Goal: Task Accomplishment & Management: Use online tool/utility

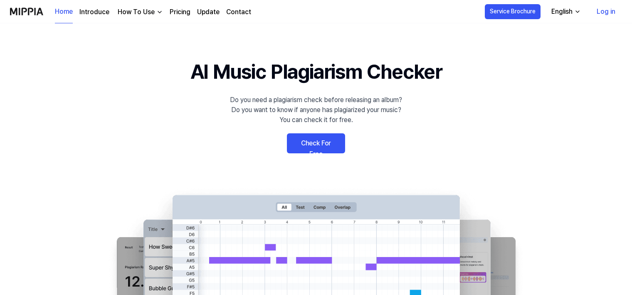
click at [617, 7] on link "Log in" at bounding box center [606, 11] width 32 height 23
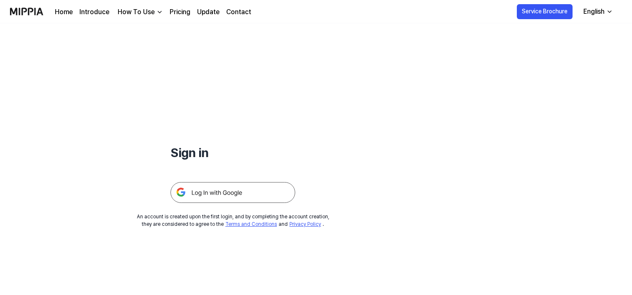
click at [256, 193] on img at bounding box center [233, 192] width 125 height 21
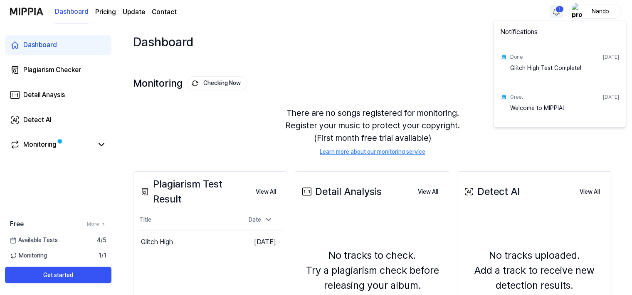
click at [562, 13] on html "Dashboard Pricing Update Contact 1 Nando Dashboard Plagiarism Checker Detail An…" at bounding box center [316, 147] width 632 height 295
click at [153, 197] on html "Dashboard Pricing Update Contact Nando Dashboard Plagiarism Checker Detail Anay…" at bounding box center [316, 147] width 632 height 295
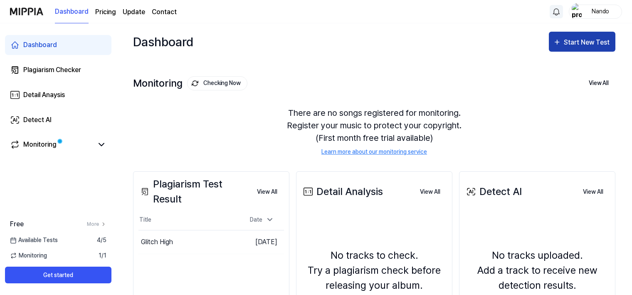
click at [562, 41] on div "Start New Test" at bounding box center [582, 42] width 58 height 11
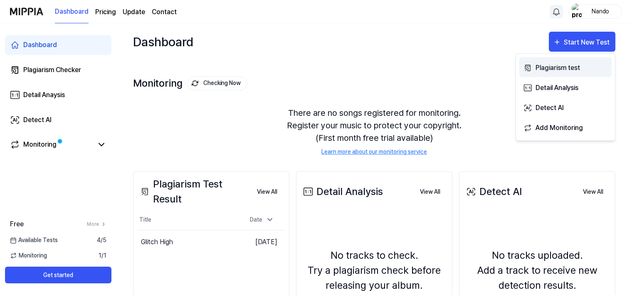
click at [546, 64] on div "Plagiarism test" at bounding box center [572, 67] width 72 height 11
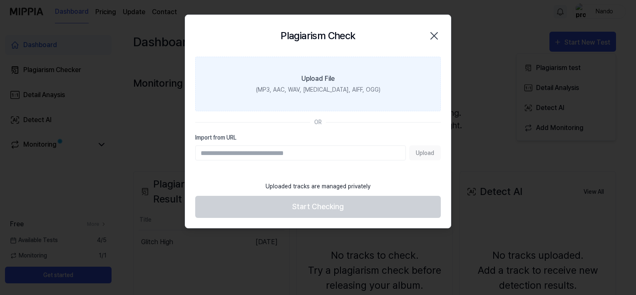
click at [368, 93] on label "Upload File (MP3, AAC, WAV, FLAC, AIFF, OGG)" at bounding box center [317, 84] width 245 height 54
click at [0, 0] on input "Upload File (MP3, AAC, WAV, FLAC, AIFF, OGG)" at bounding box center [0, 0] width 0 height 0
click at [306, 92] on div "(MP3, AAC, WAV, FLAC, AIFF, OGG)" at bounding box center [318, 89] width 124 height 9
click at [0, 0] on input "Upload File (MP3, AAC, WAV, FLAC, AIFF, OGG)" at bounding box center [0, 0] width 0 height 0
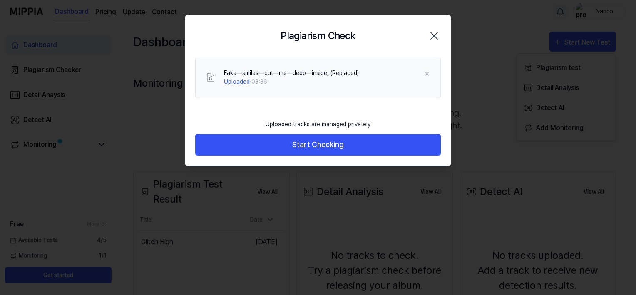
click at [240, 139] on button "Start Checking" at bounding box center [317, 145] width 245 height 22
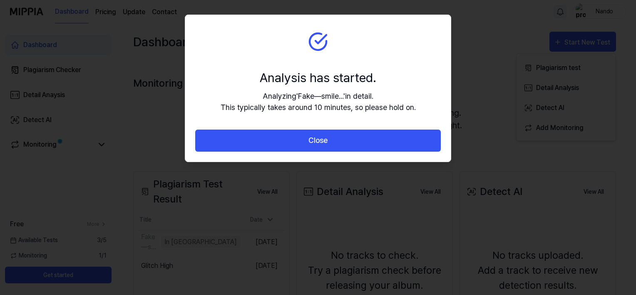
click at [240, 139] on button "Close" at bounding box center [317, 140] width 245 height 22
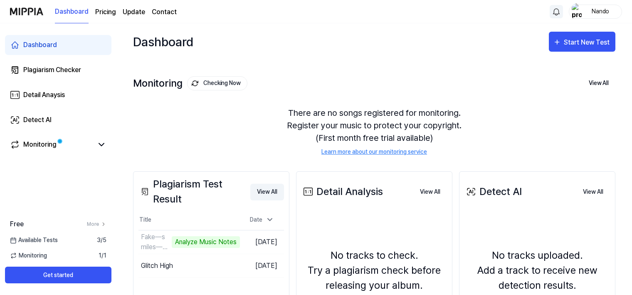
click at [263, 194] on button "View All" at bounding box center [267, 191] width 34 height 17
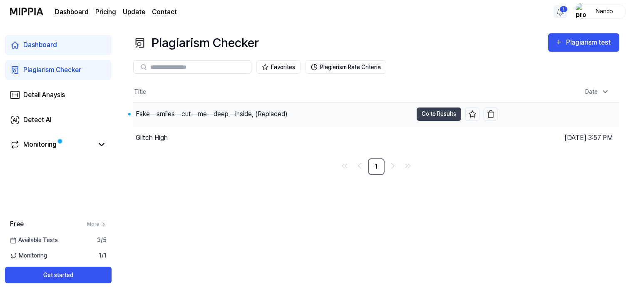
click at [224, 110] on div "Fake—smiles—cut—me—deep—inside, (Replaced)" at bounding box center [212, 114] width 152 height 10
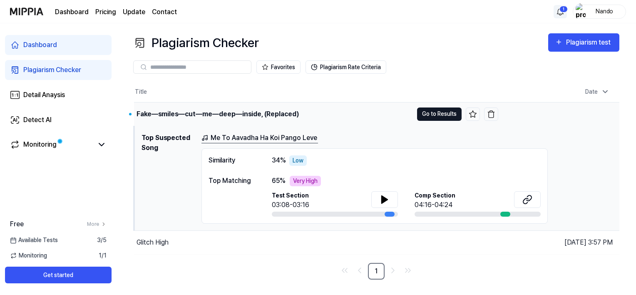
click at [438, 110] on button "Go to Results" at bounding box center [439, 113] width 45 height 13
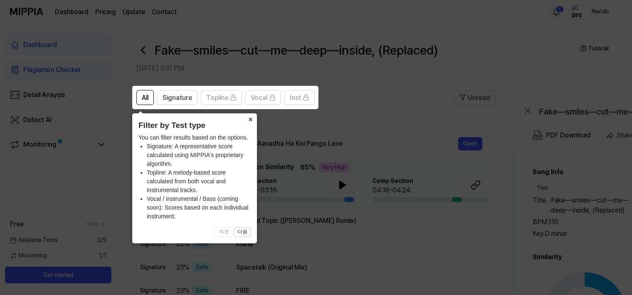
click at [250, 118] on button "×" at bounding box center [250, 119] width 13 height 12
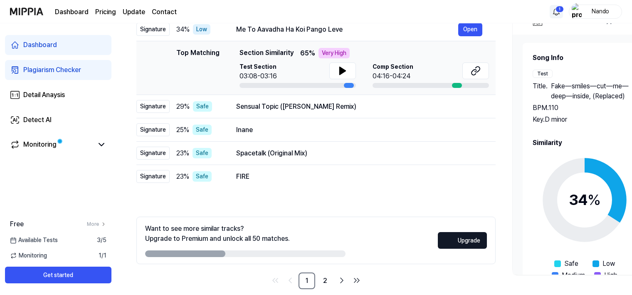
scroll to position [125, 0]
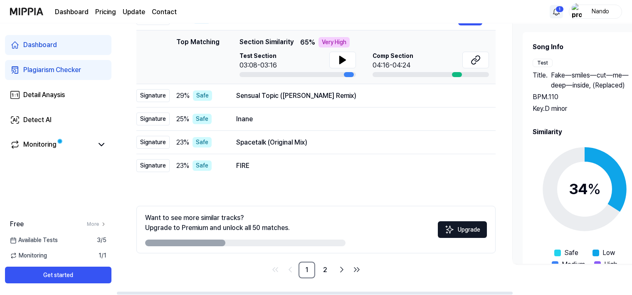
click at [250, 118] on div "Inane" at bounding box center [359, 119] width 246 height 10
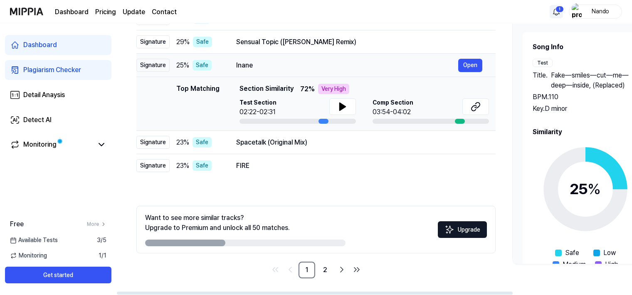
click at [268, 65] on div "Inane" at bounding box center [347, 65] width 222 height 10
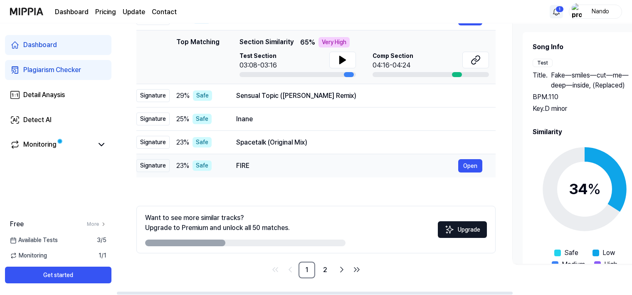
click at [241, 161] on div "FIRE" at bounding box center [347, 166] width 222 height 10
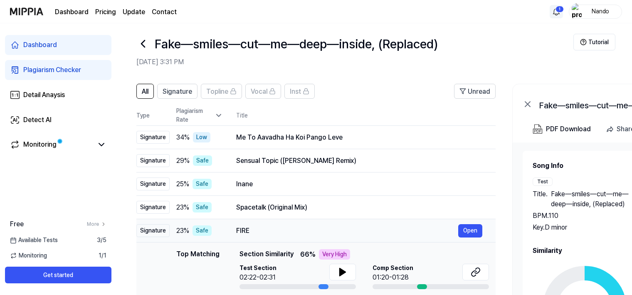
scroll to position [0, 0]
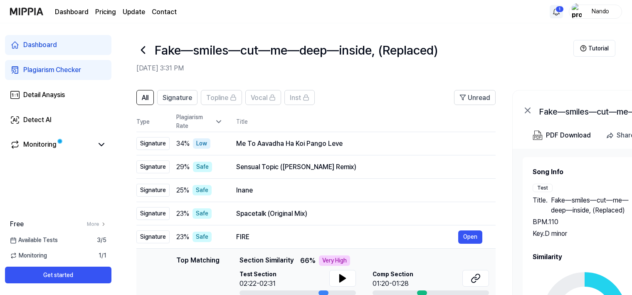
click at [412, 69] on h2 "Aug 11, 2025, 3:31 PM" at bounding box center [354, 68] width 437 height 10
click at [146, 102] on span "All" at bounding box center [145, 98] width 7 height 10
click at [211, 121] on div "Plagiarism Rate" at bounding box center [199, 121] width 47 height 17
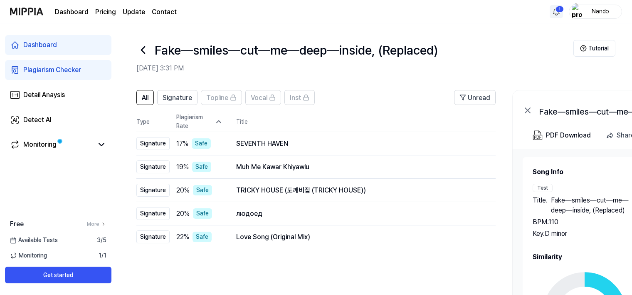
click at [211, 121] on div "Plagiarism Rate" at bounding box center [199, 121] width 47 height 17
